Goal: Register for event/course: Sign up to attend an event or enroll in a course

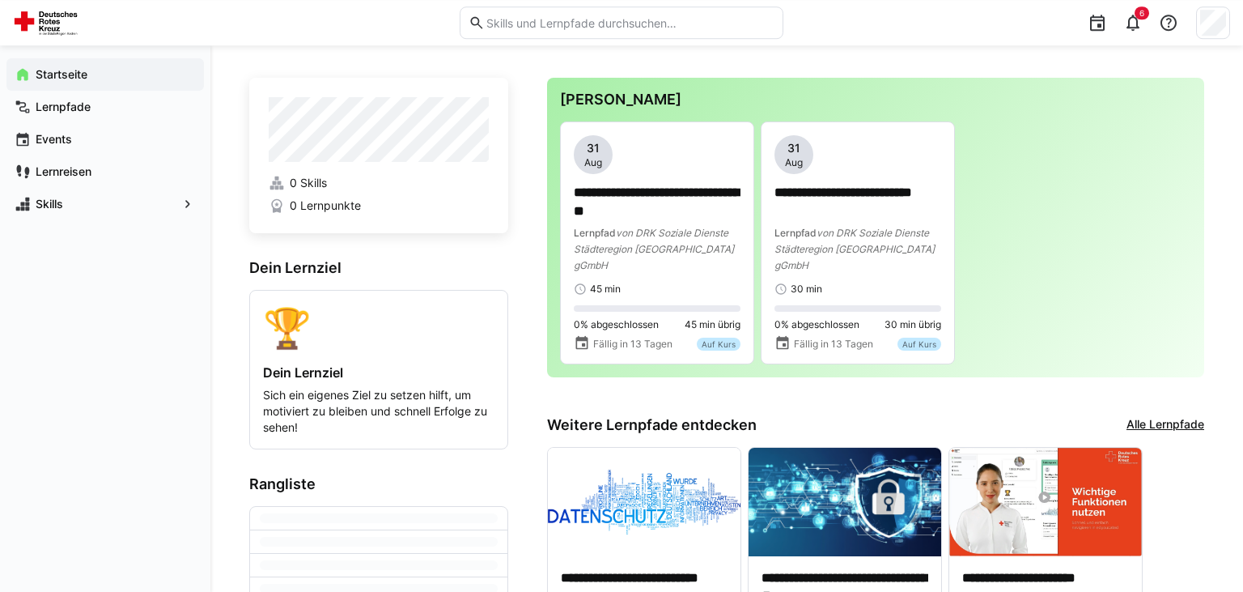
scroll to position [156, 0]
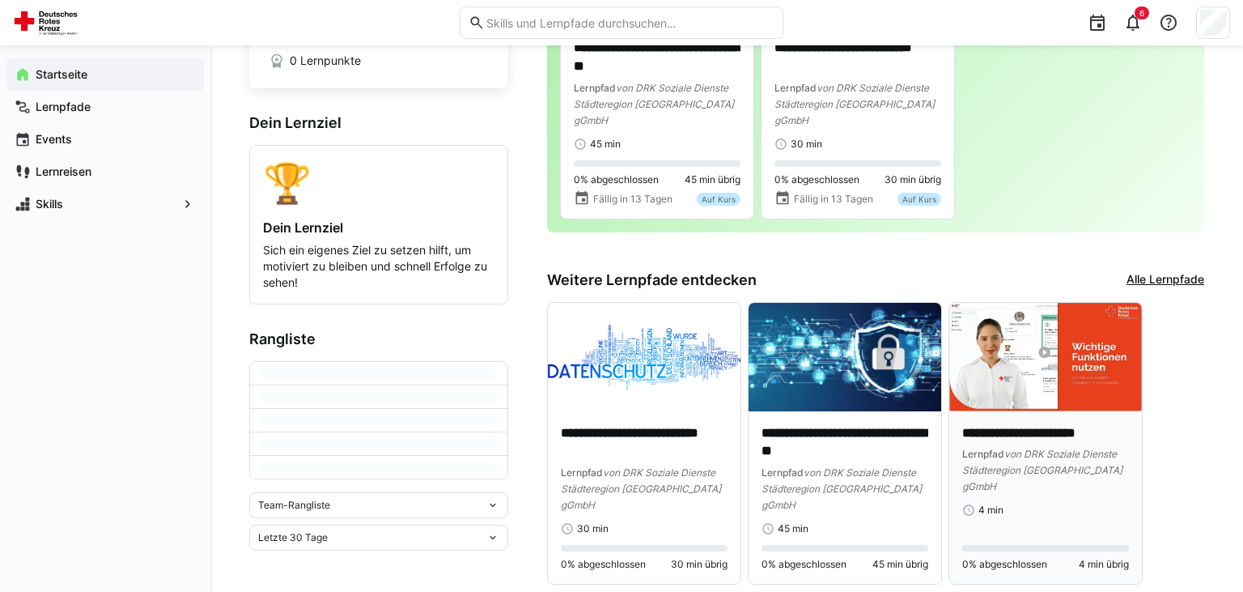
click at [1063, 371] on img at bounding box center [1046, 357] width 193 height 108
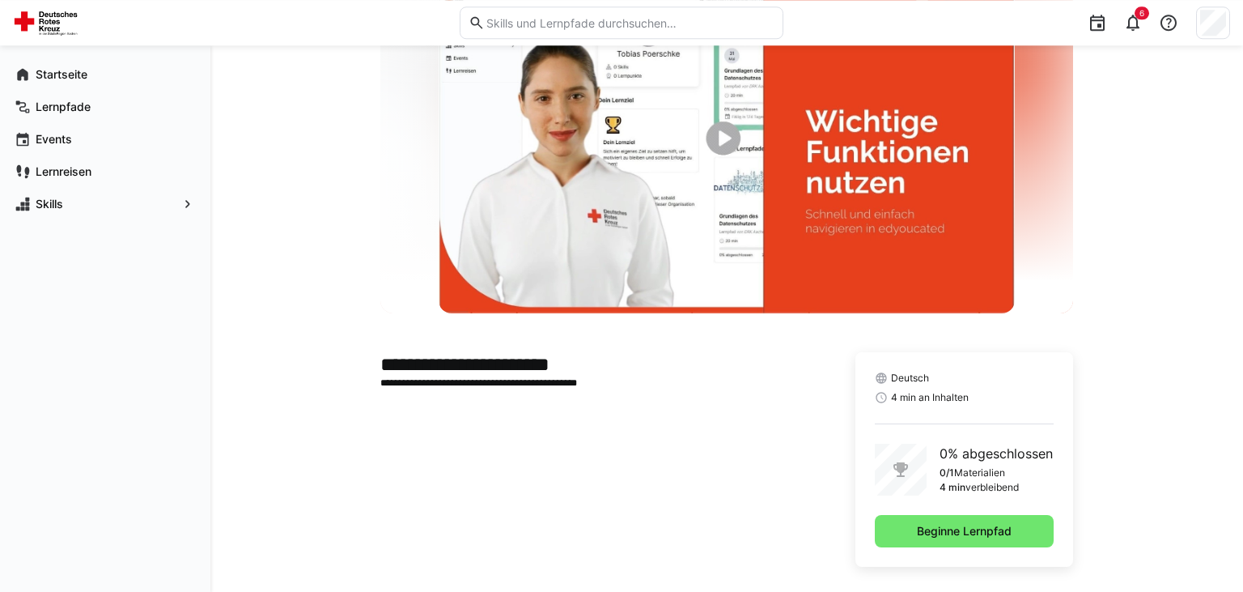
scroll to position [108, 0]
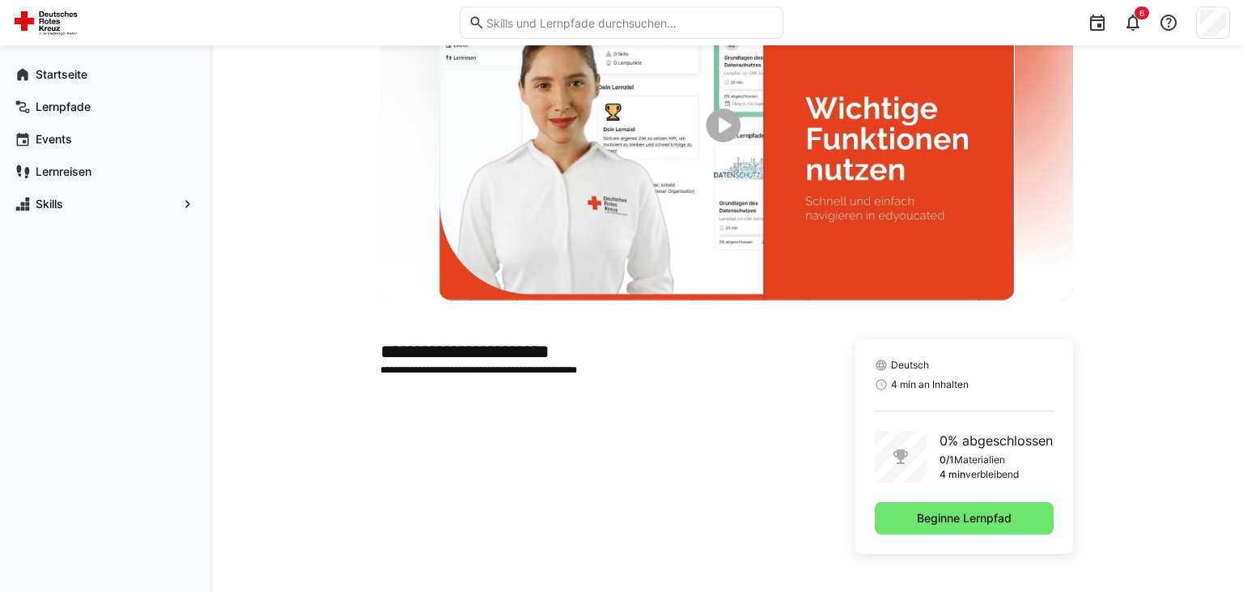
click at [724, 120] on img at bounding box center [727, 139] width 576 height 324
click at [724, 127] on img at bounding box center [727, 139] width 576 height 324
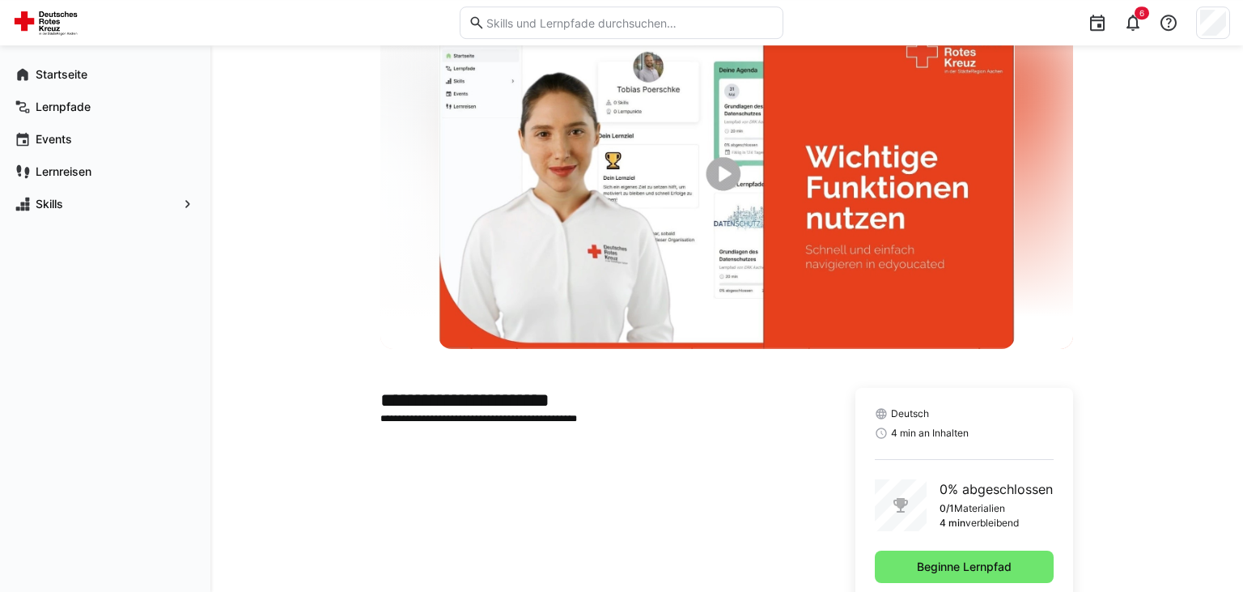
scroll to position [0, 0]
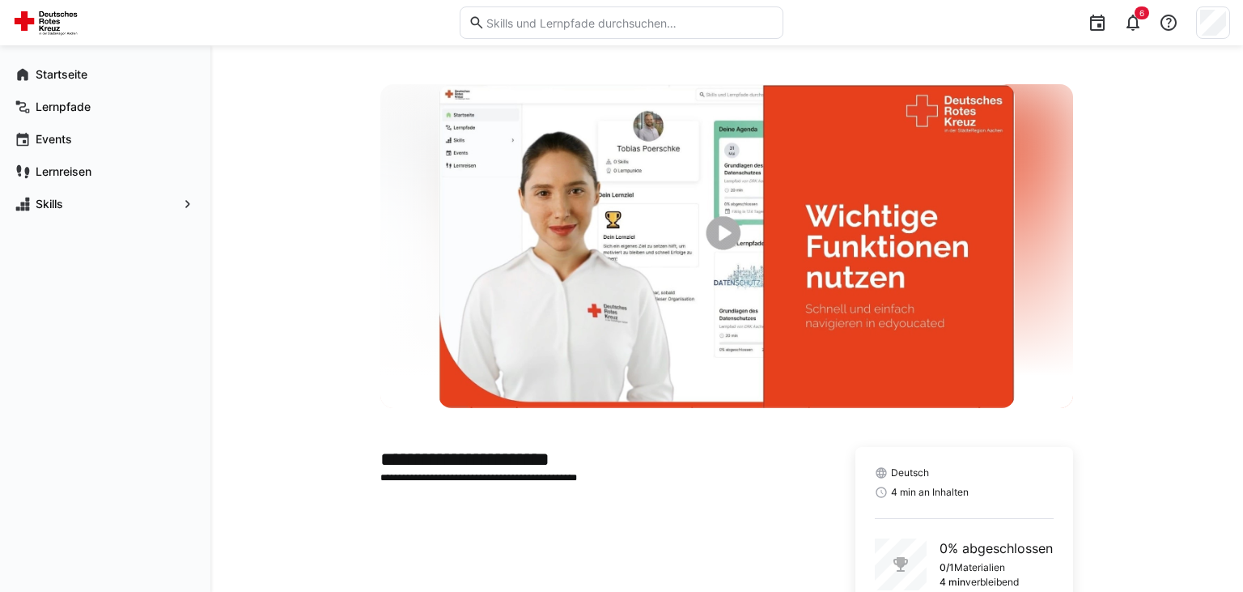
click at [720, 227] on img at bounding box center [727, 246] width 576 height 324
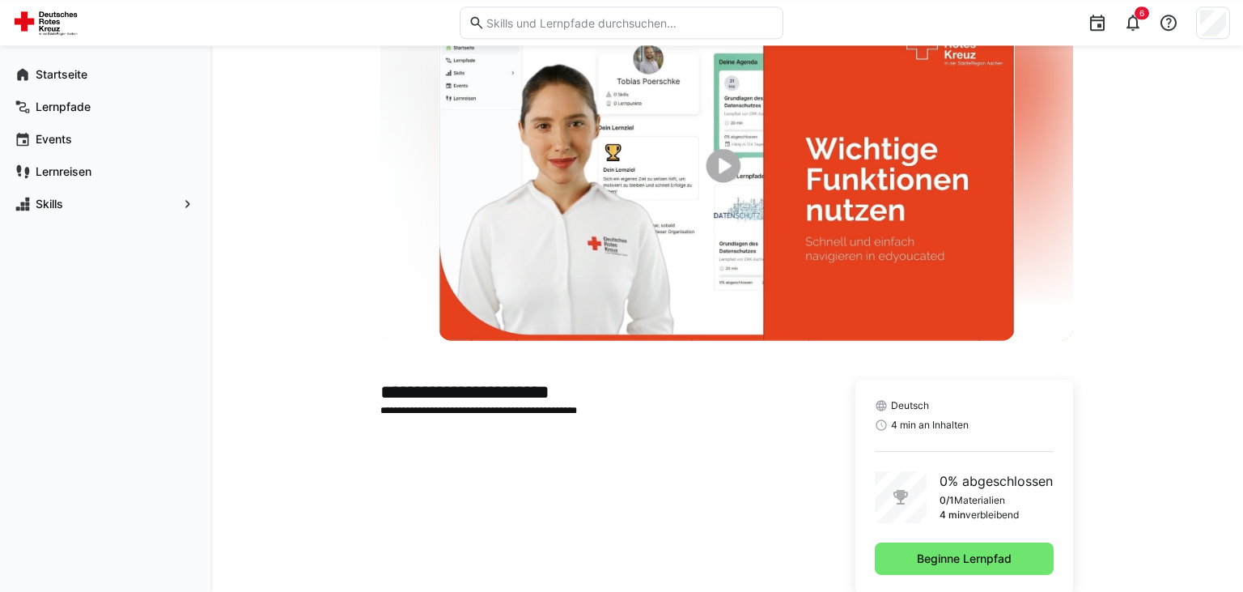
scroll to position [108, 0]
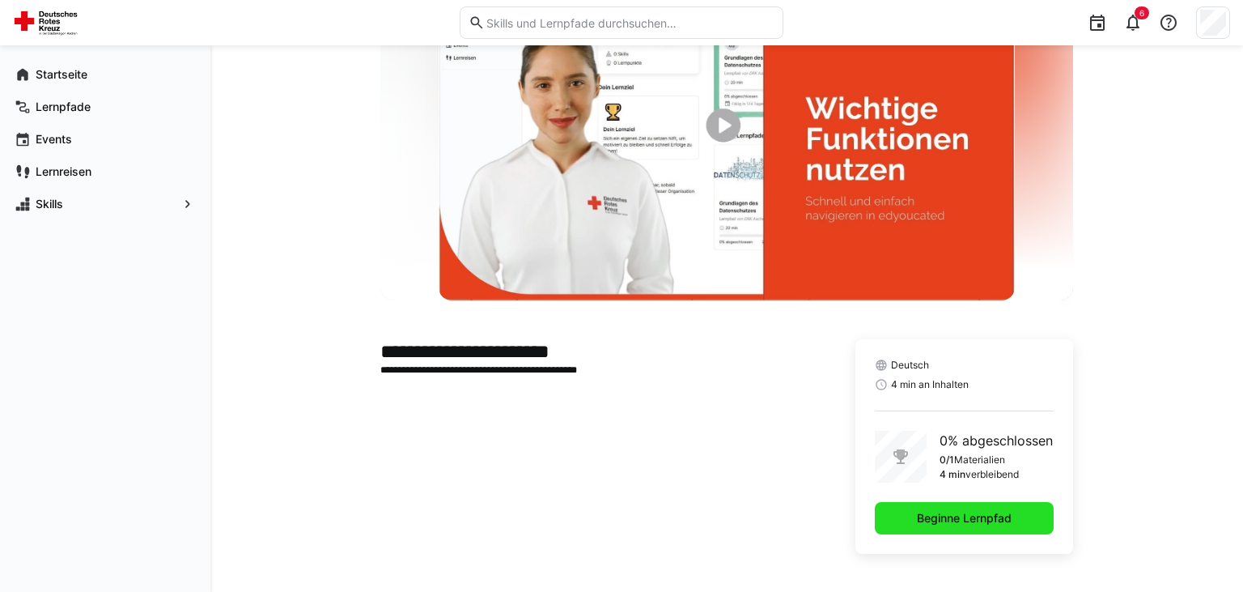
click at [941, 513] on span "Beginne Lernpfad" at bounding box center [965, 518] width 100 height 16
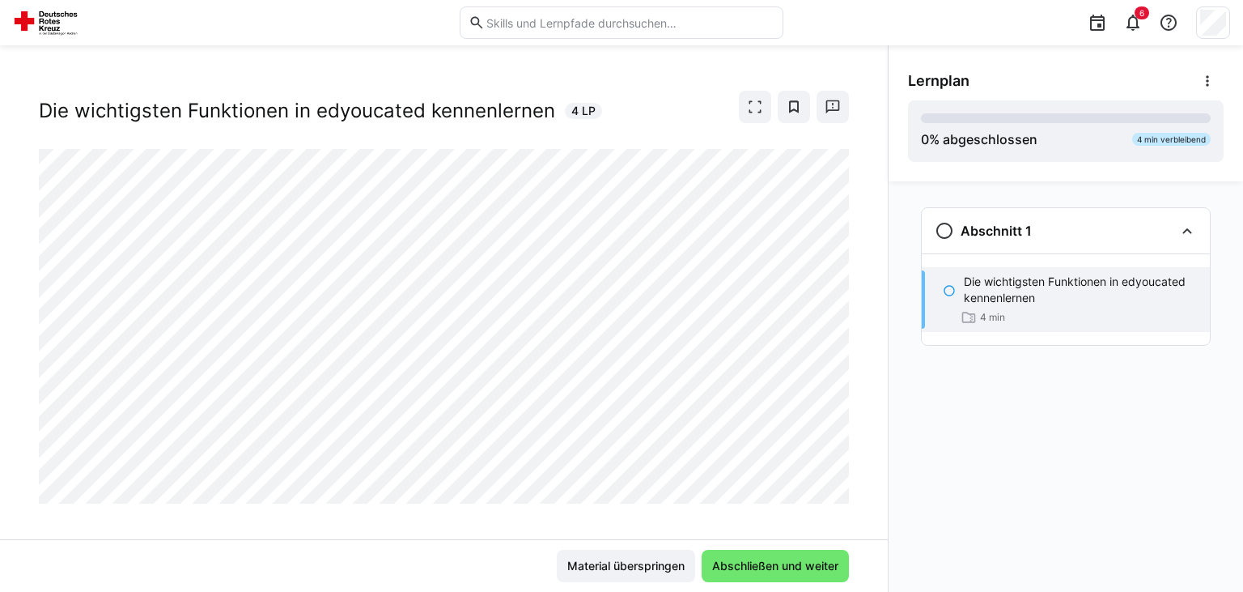
scroll to position [39, 0]
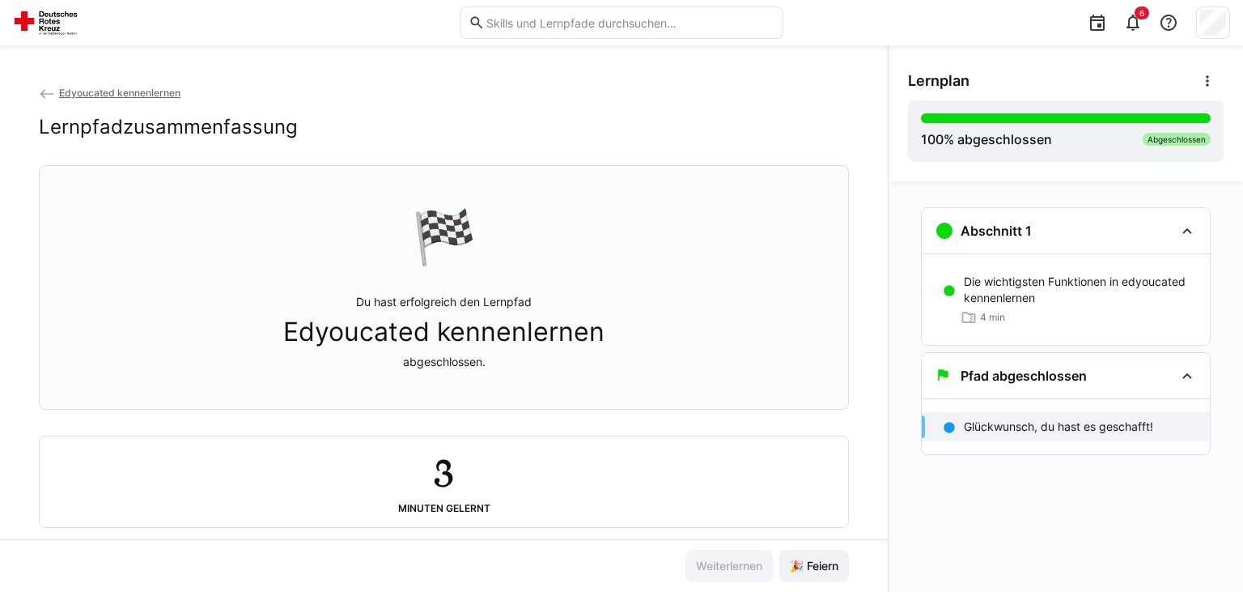
click at [48, 13] on img at bounding box center [48, 23] width 71 height 26
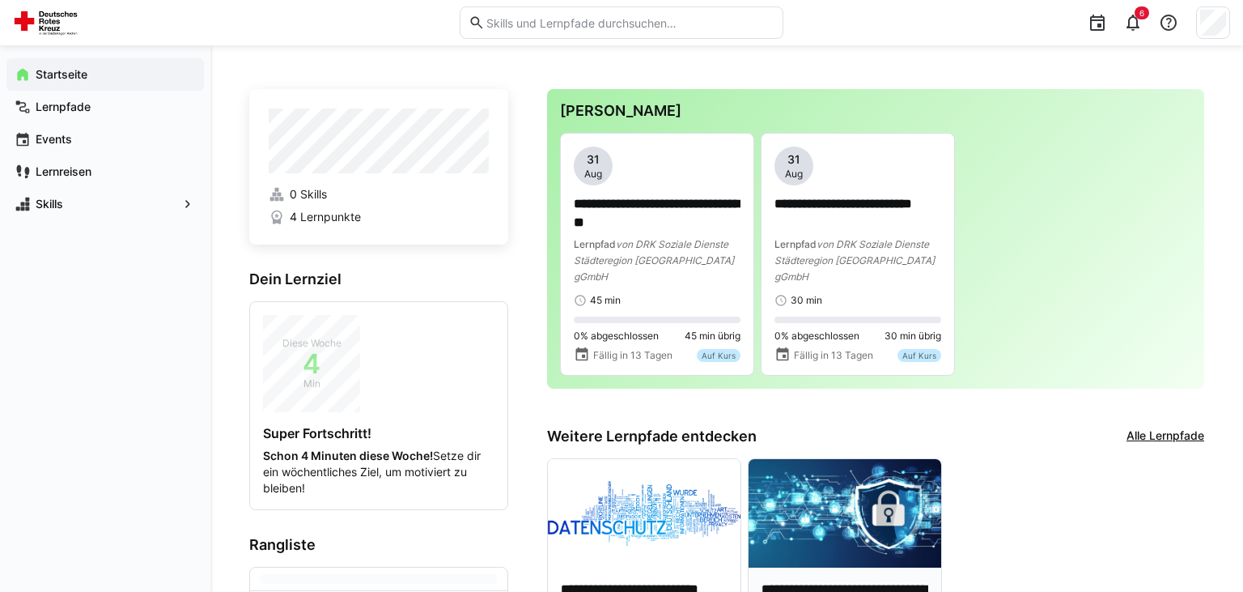
click at [780, 521] on img at bounding box center [845, 513] width 193 height 108
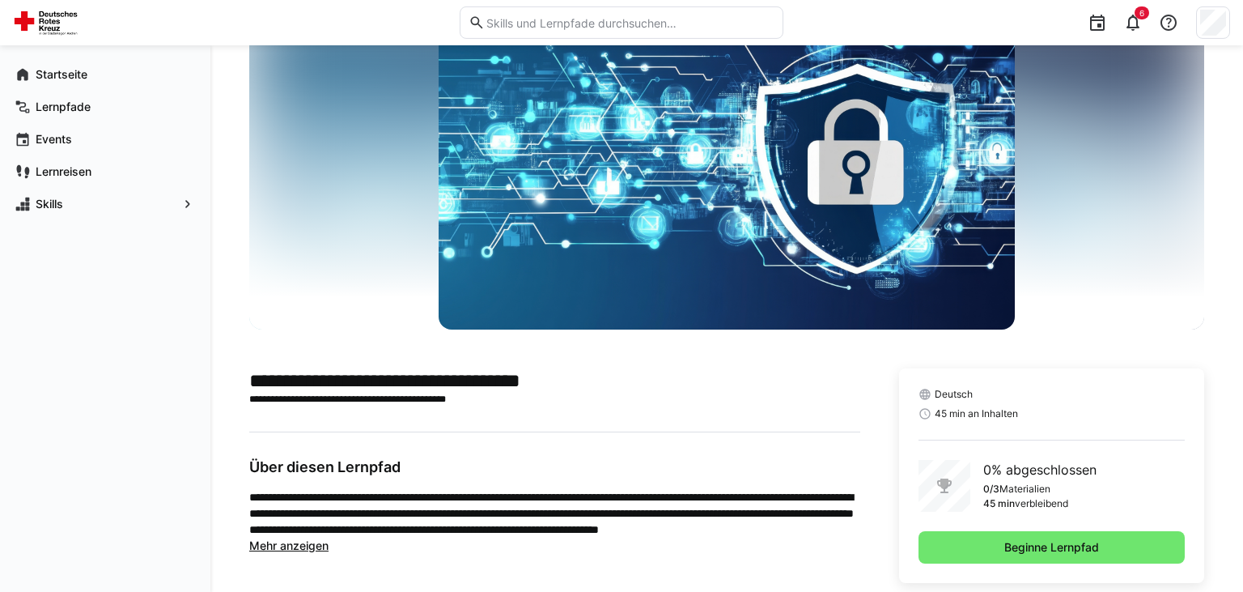
scroll to position [108, 0]
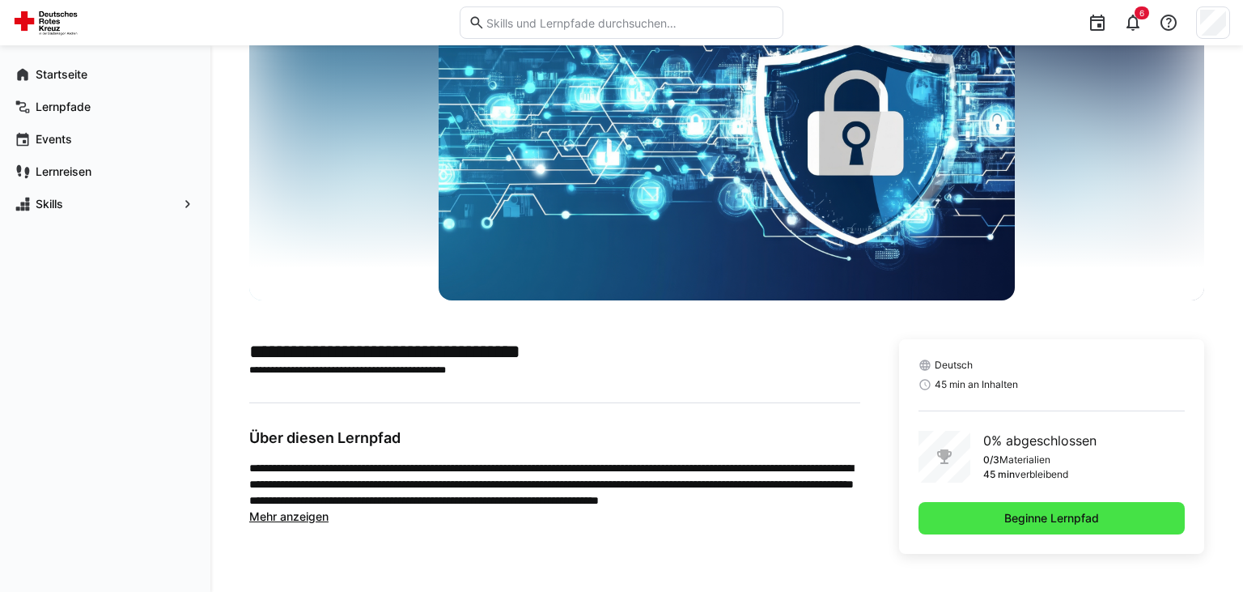
click at [1042, 509] on span "Beginne Lernpfad" at bounding box center [1052, 518] width 266 height 32
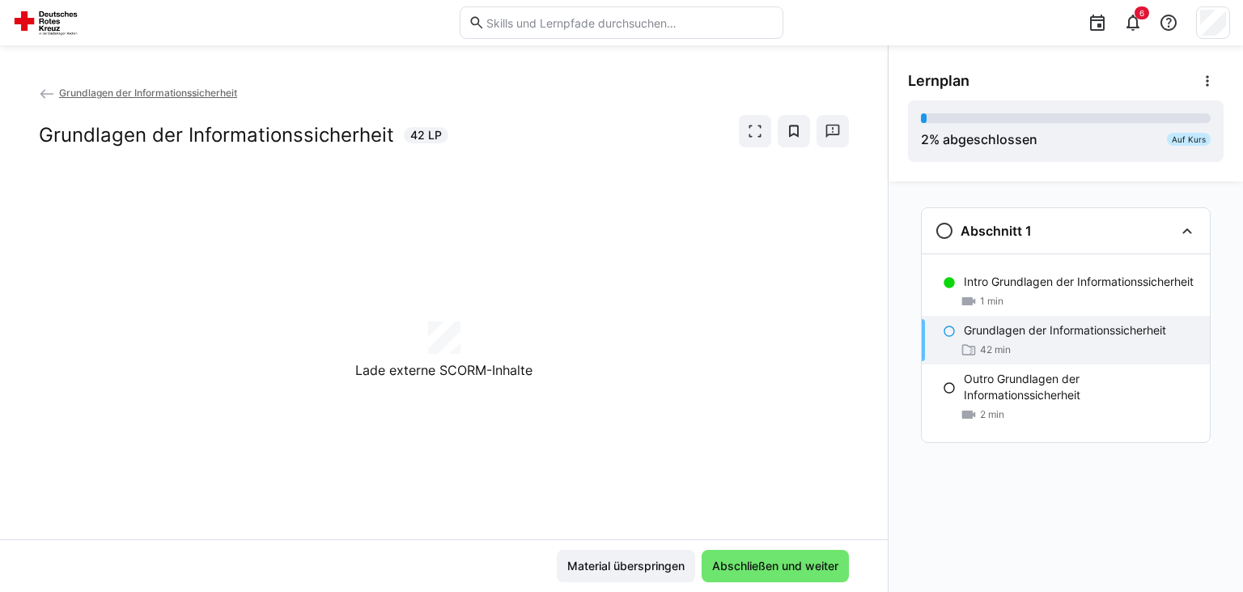
scroll to position [39, 0]
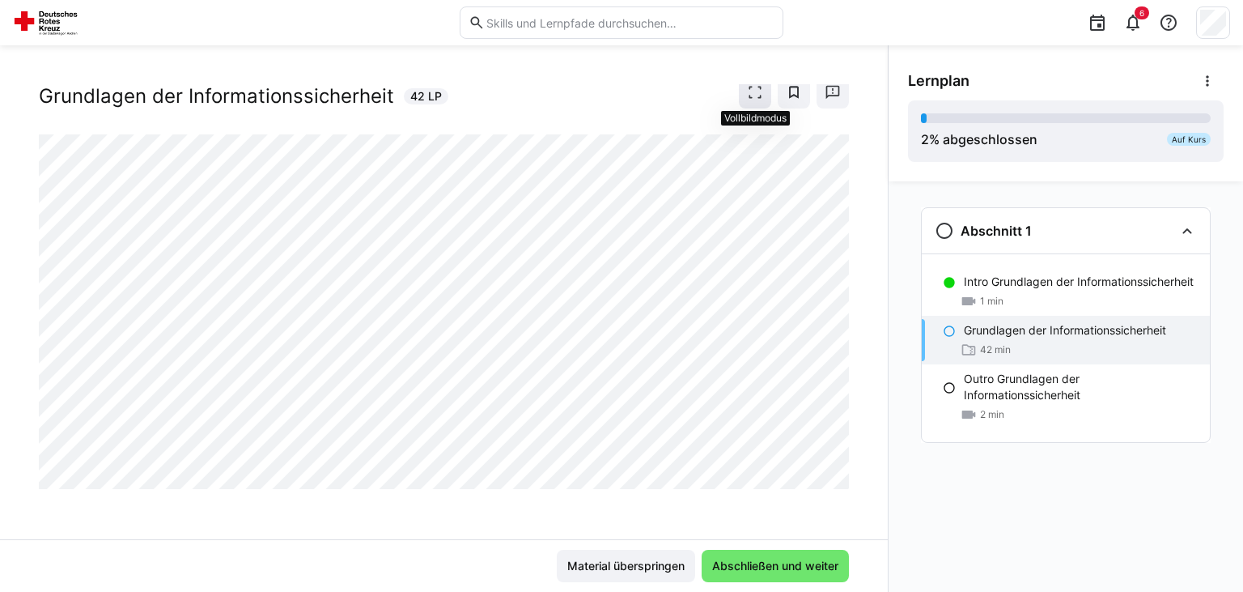
click at [754, 96] on eds-icon at bounding box center [755, 92] width 16 height 16
